Goal: Task Accomplishment & Management: Manage account settings

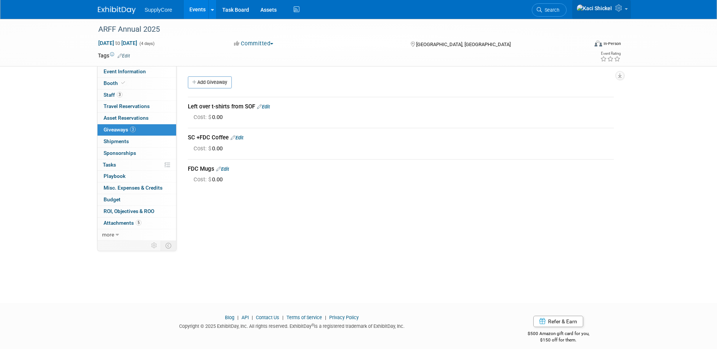
click at [626, 9] on link at bounding box center [601, 9] width 59 height 19
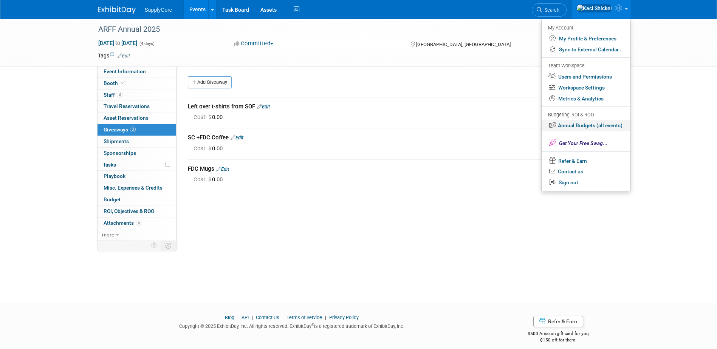
click at [586, 127] on link "Annual Budgets (all events)" at bounding box center [586, 125] width 89 height 11
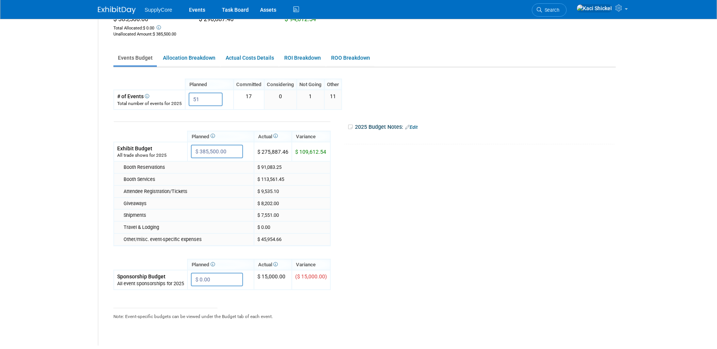
scroll to position [113, 0]
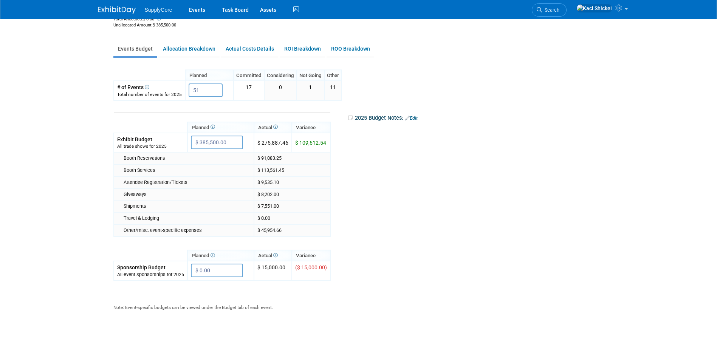
click at [123, 9] on img at bounding box center [117, 10] width 38 height 8
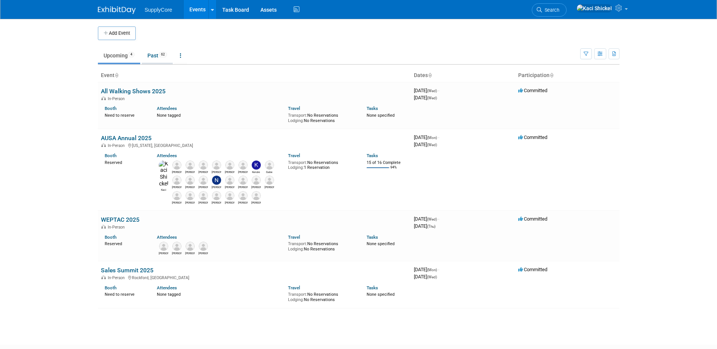
click at [153, 59] on link "Past 62" at bounding box center [157, 55] width 31 height 14
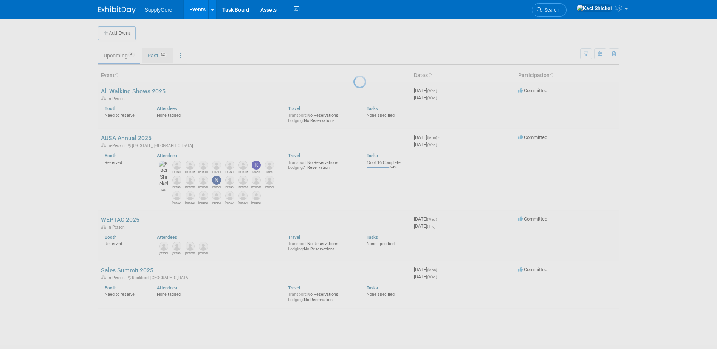
scroll to position [23, 0]
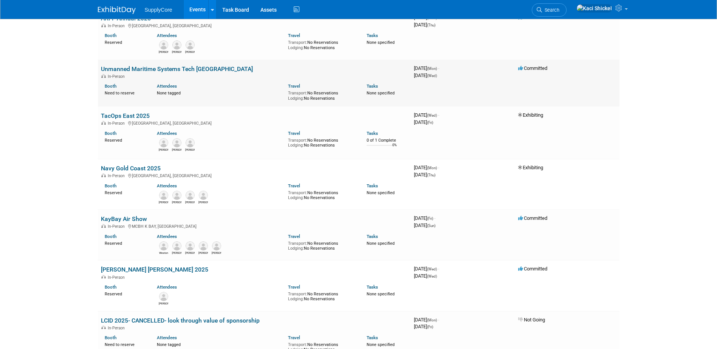
scroll to position [76, 0]
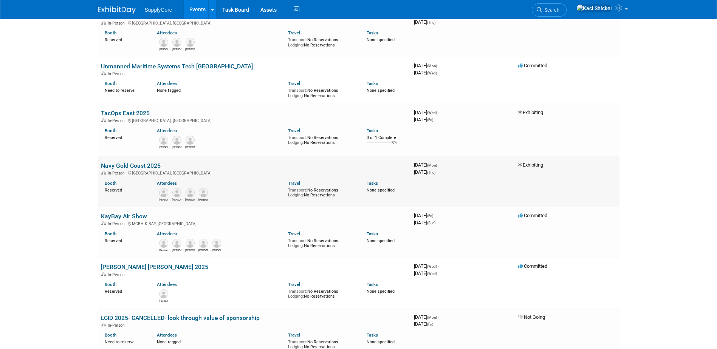
click at [147, 167] on link "Navy Gold Coast 2025" at bounding box center [131, 165] width 60 height 7
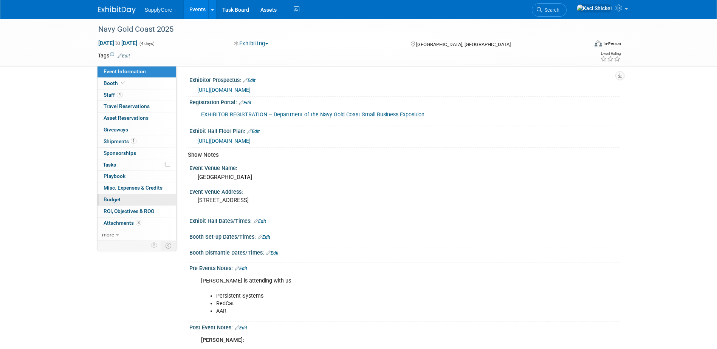
click at [123, 203] on link "Budget" at bounding box center [137, 199] width 79 height 11
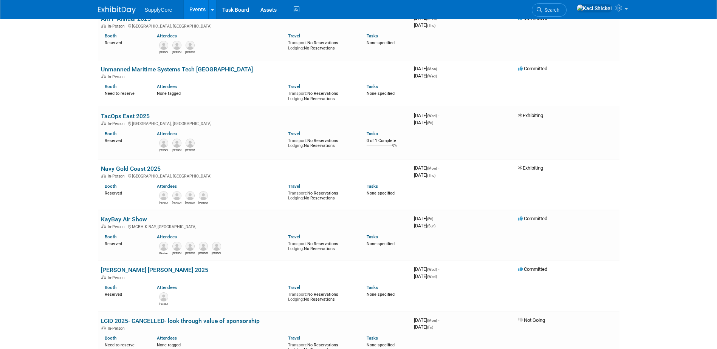
drag, startPoint x: 125, startPoint y: 119, endPoint x: 128, endPoint y: 125, distance: 7.3
click at [125, 119] on link "TacOps East 2025" at bounding box center [125, 116] width 49 height 7
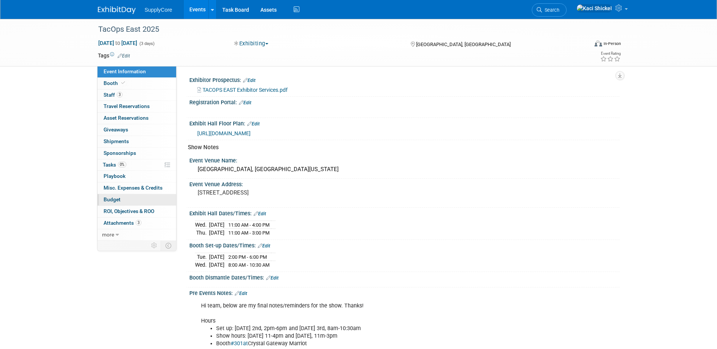
click at [120, 198] on link "Budget" at bounding box center [137, 199] width 79 height 11
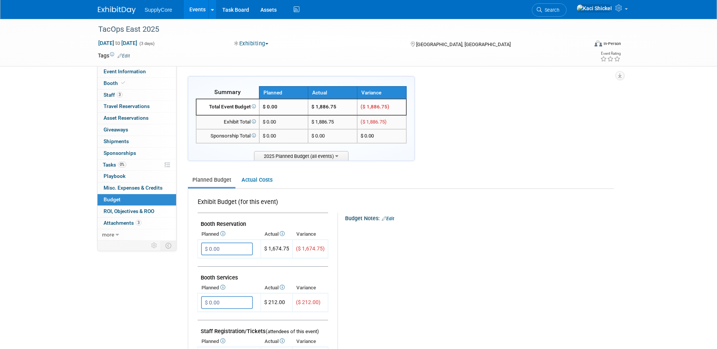
click at [105, 5] on link at bounding box center [121, 6] width 47 height 6
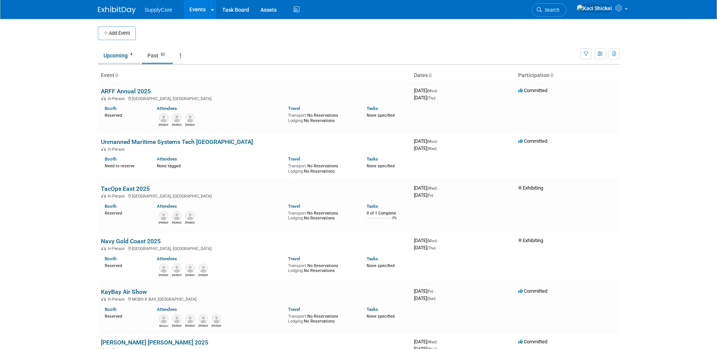
click at [120, 55] on link "Upcoming 4" at bounding box center [119, 55] width 42 height 14
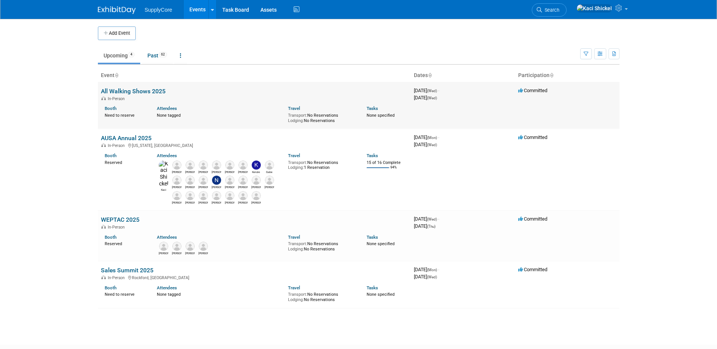
click at [131, 91] on link "All Walking Shows 2025" at bounding box center [133, 91] width 65 height 7
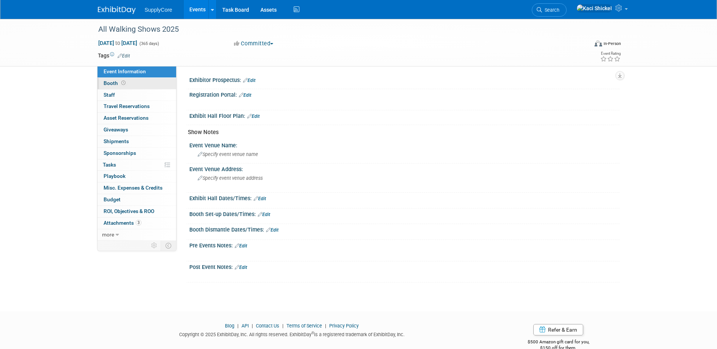
click at [139, 85] on link "Booth" at bounding box center [137, 83] width 79 height 11
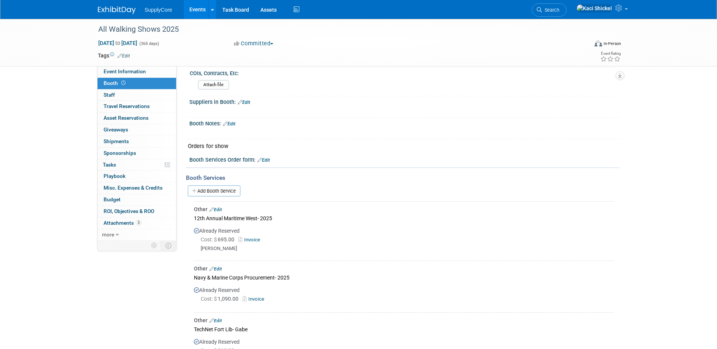
scroll to position [189, 0]
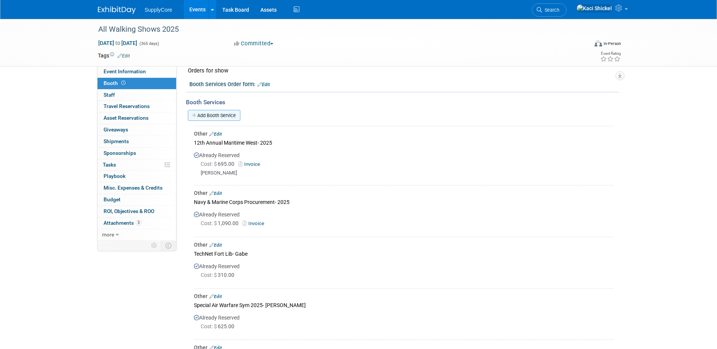
click at [231, 115] on link "Add Booth Service" at bounding box center [214, 115] width 53 height 11
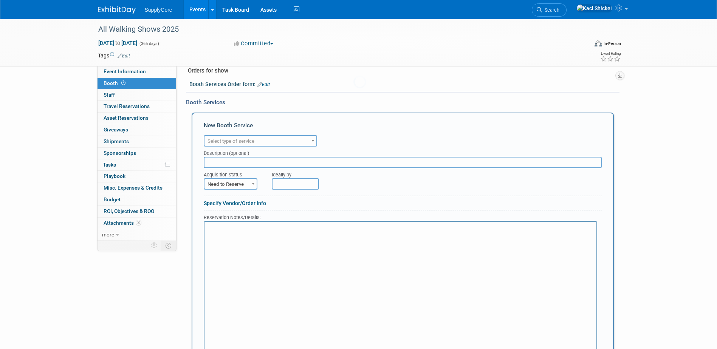
scroll to position [0, 0]
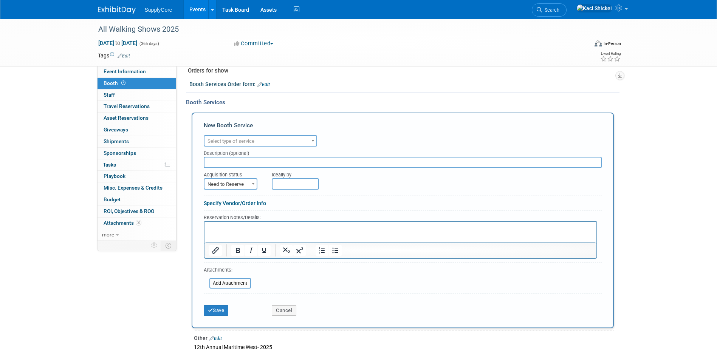
click at [251, 142] on span "Select type of service" at bounding box center [231, 141] width 47 height 6
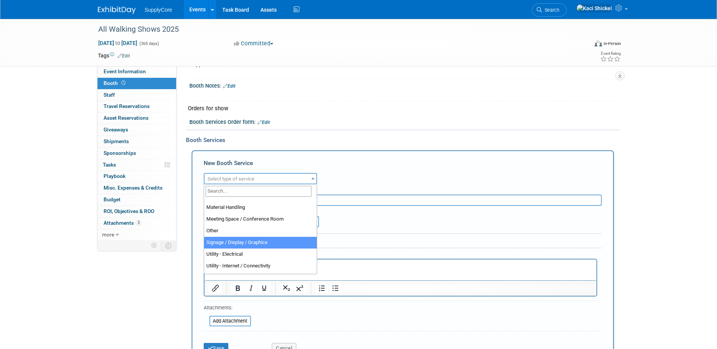
scroll to position [189, 0]
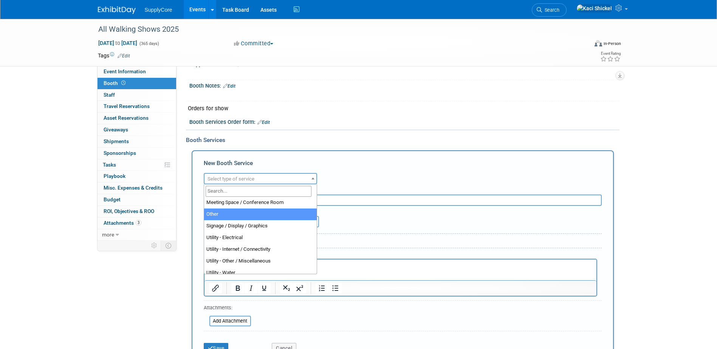
select select "1"
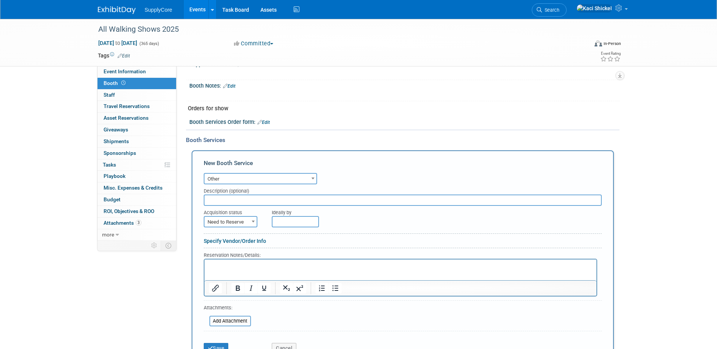
click at [238, 200] on input "text" at bounding box center [403, 200] width 398 height 11
type input "Unmanned Martime"
click at [245, 218] on span "Need to Reserve" at bounding box center [230, 222] width 52 height 11
select select "2"
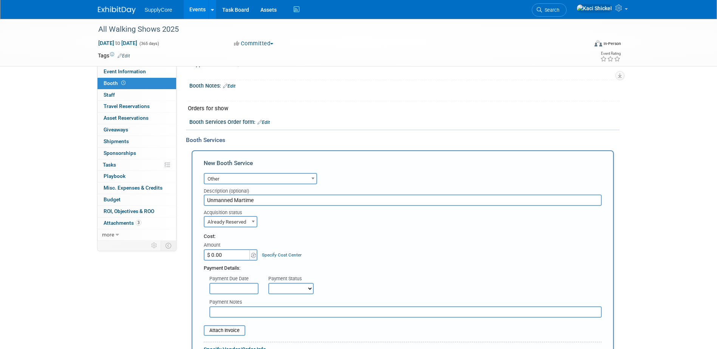
click at [230, 251] on input "$ 0.00" at bounding box center [227, 254] width 47 height 11
type input "$ 1,600.00"
click at [356, 264] on div "Payment Details:" at bounding box center [403, 266] width 398 height 11
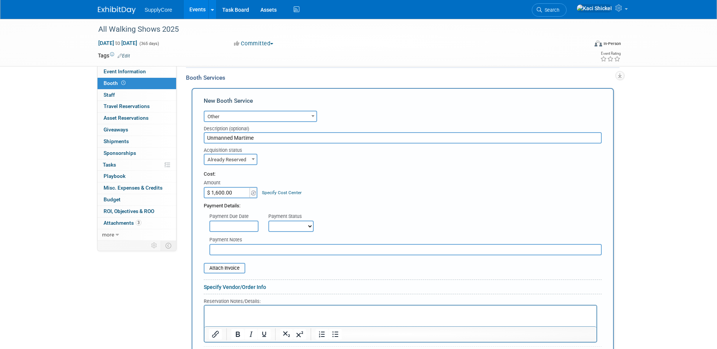
scroll to position [302, 0]
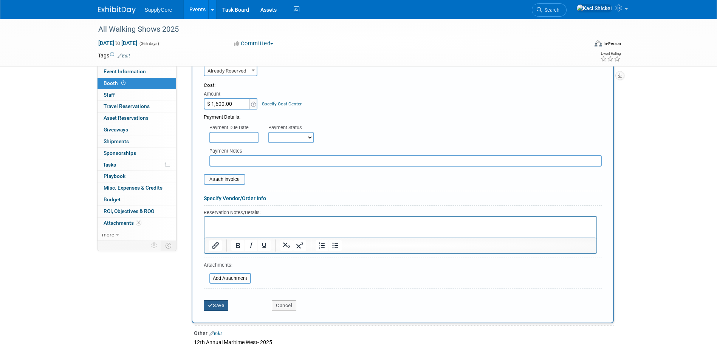
click at [212, 304] on icon "submit" at bounding box center [210, 305] width 5 height 5
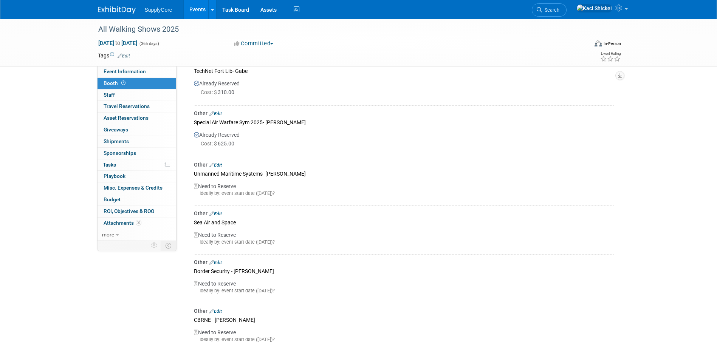
scroll to position [363, 0]
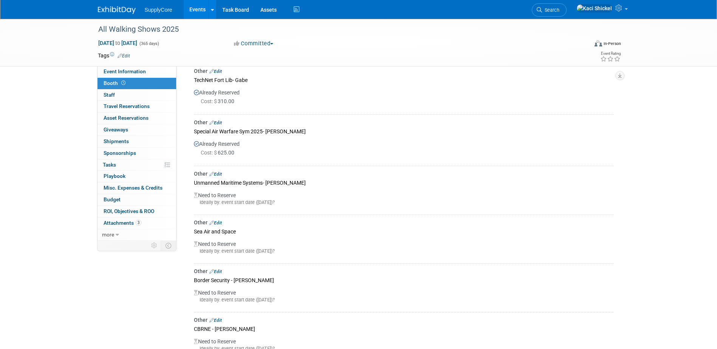
click at [133, 6] on link at bounding box center [121, 6] width 47 height 6
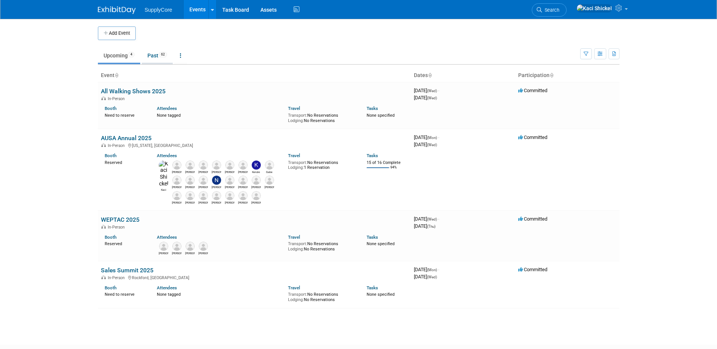
click at [153, 59] on link "Past 62" at bounding box center [157, 55] width 31 height 14
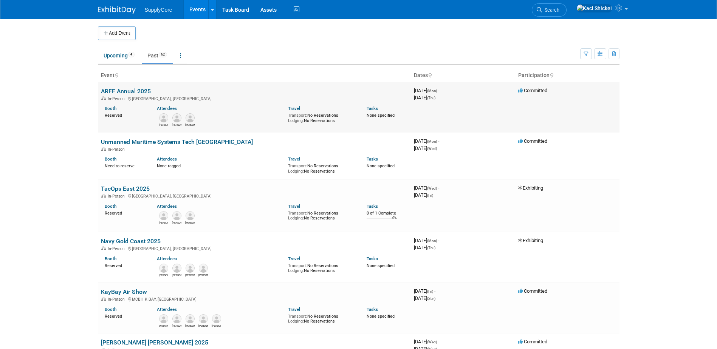
click at [122, 94] on link "ARFF Annual 2025" at bounding box center [126, 91] width 50 height 7
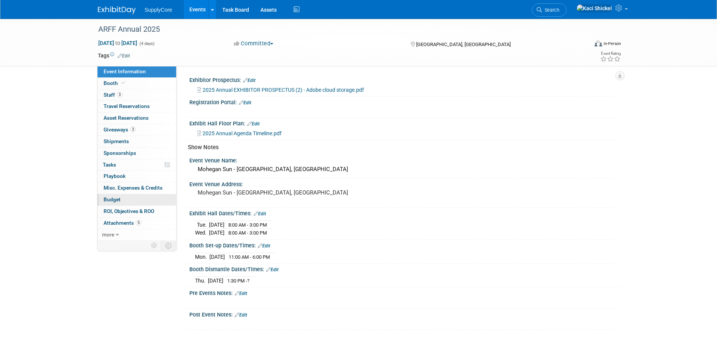
click at [118, 204] on link "Budget" at bounding box center [137, 199] width 79 height 11
